Goal: Information Seeking & Learning: Learn about a topic

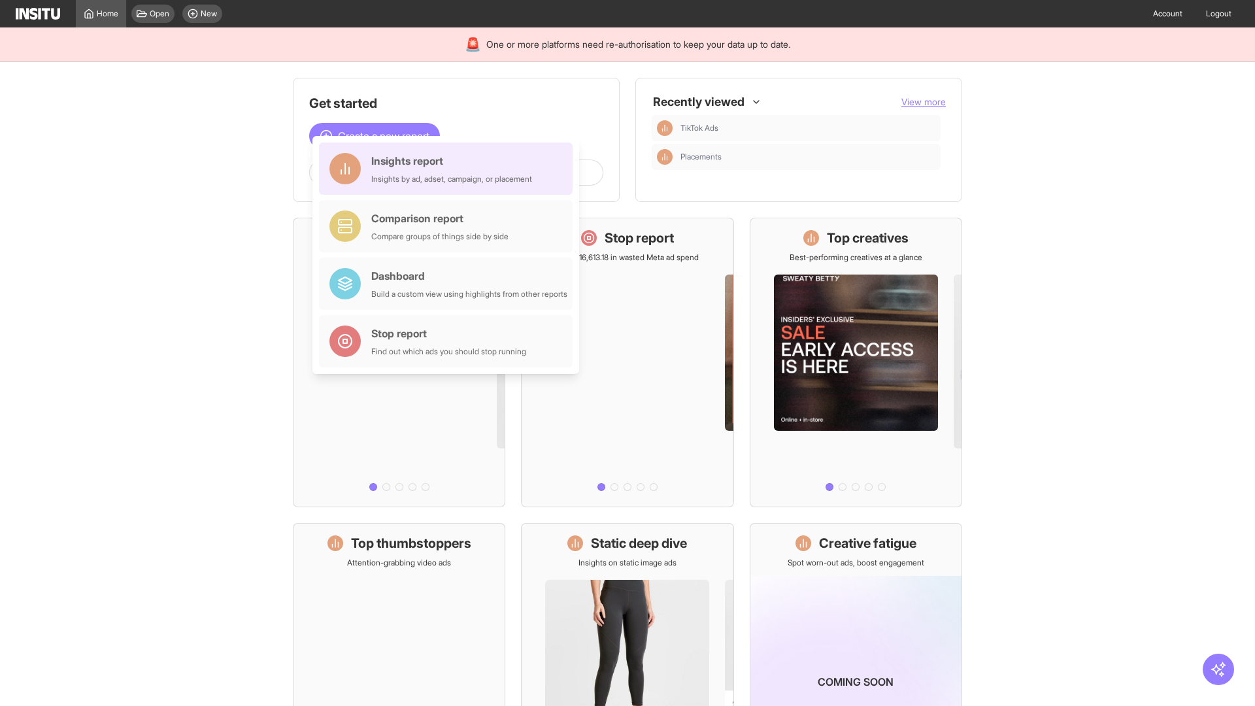
click at [449, 169] on div "Insights report Insights by ad, adset, campaign, or placement" at bounding box center [451, 168] width 161 height 31
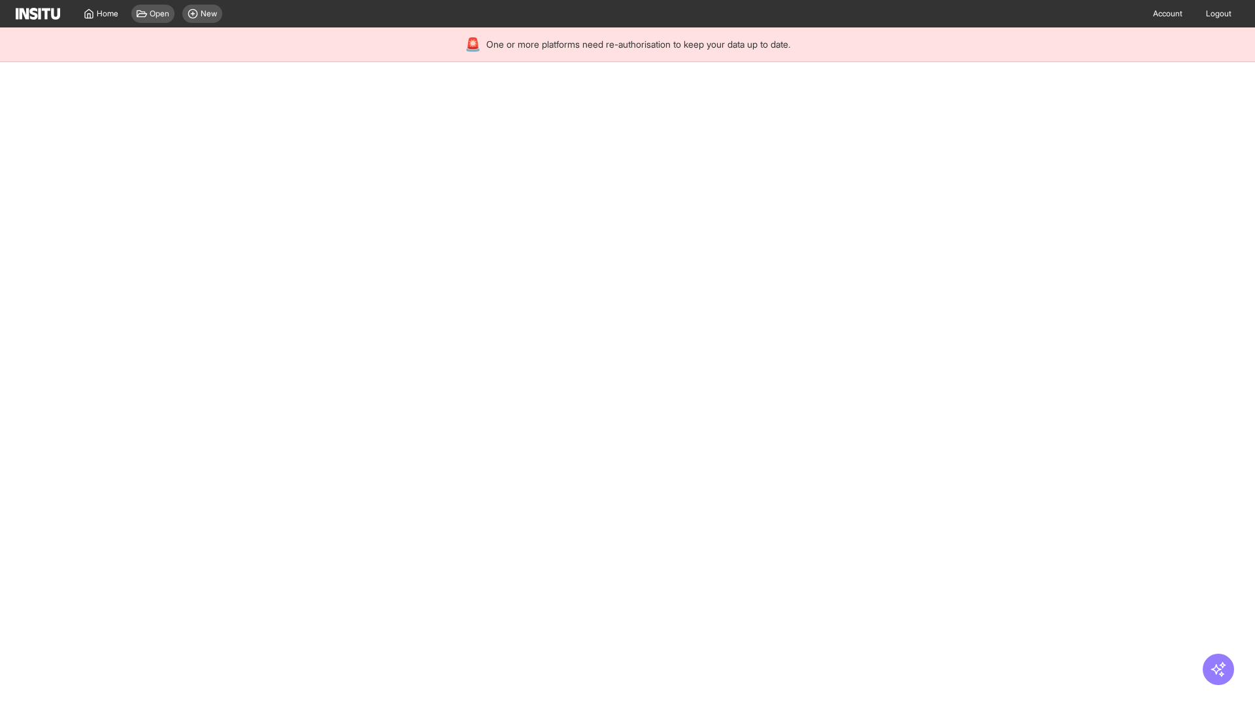
select select "**"
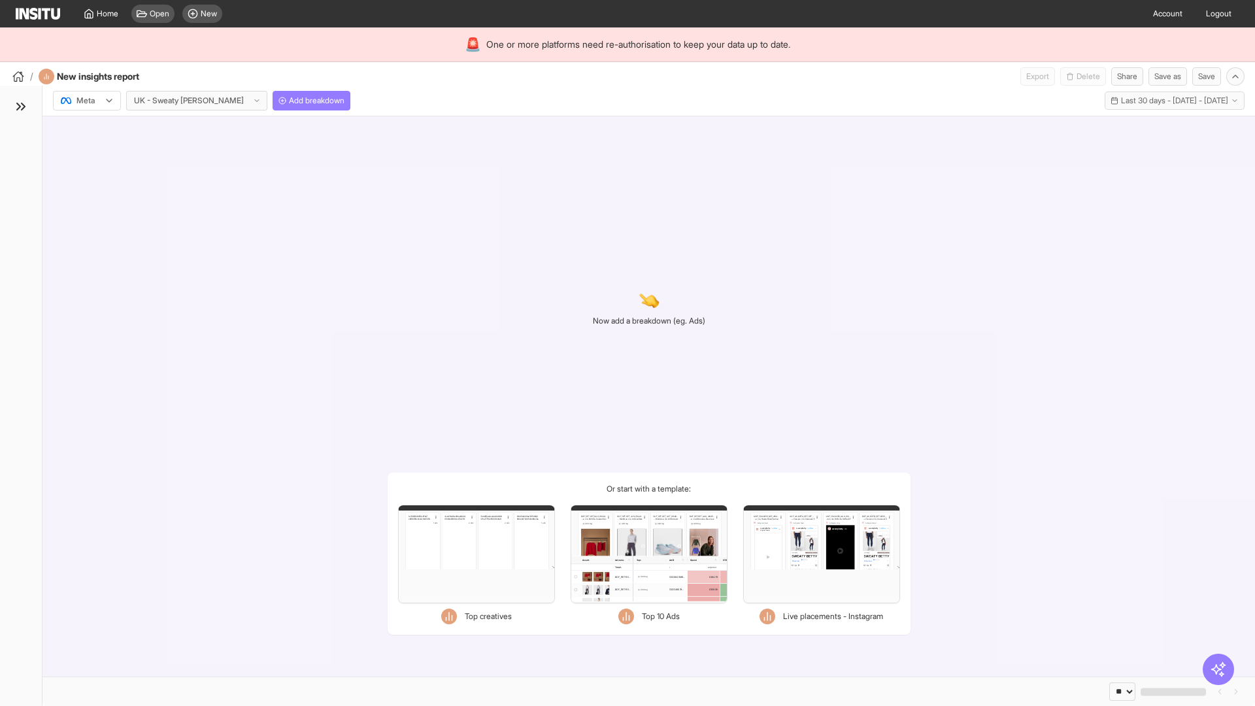
click at [87, 101] on div at bounding box center [77, 100] width 37 height 13
click at [86, 129] on span "Meta" at bounding box center [86, 129] width 18 height 12
click at [289, 101] on span "Add breakdown" at bounding box center [317, 100] width 56 height 10
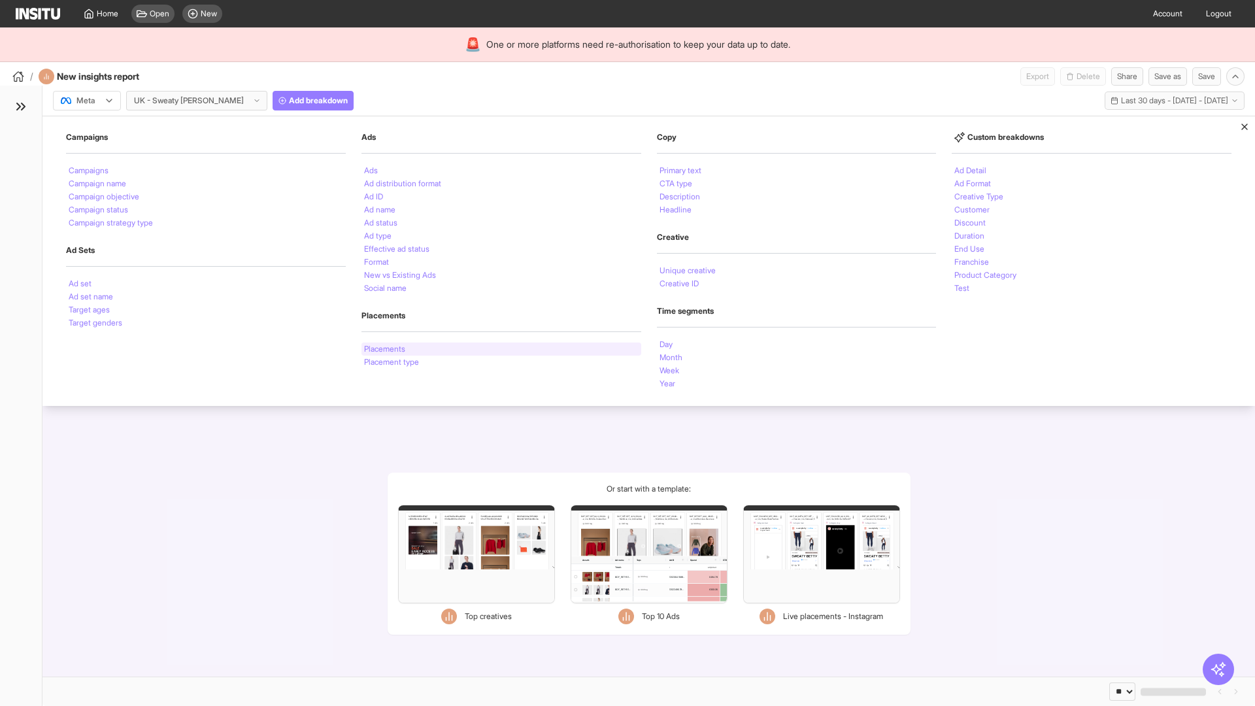
click at [386, 349] on li "Placements" at bounding box center [384, 349] width 41 height 8
